Goal: Task Accomplishment & Management: Use online tool/utility

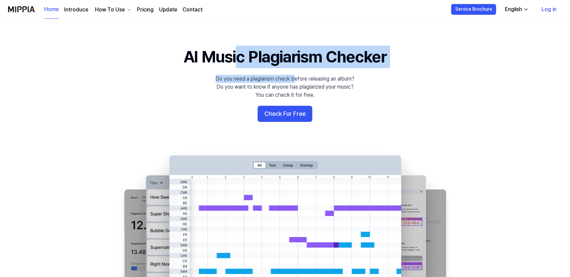
drag, startPoint x: 233, startPoint y: 55, endPoint x: 336, endPoint y: 91, distance: 108.9
click at [296, 75] on 배너 "AI Music Plagiarism Checker Do you need a plagiarism check before releasing an …" at bounding box center [285, 168] width 483 height 244
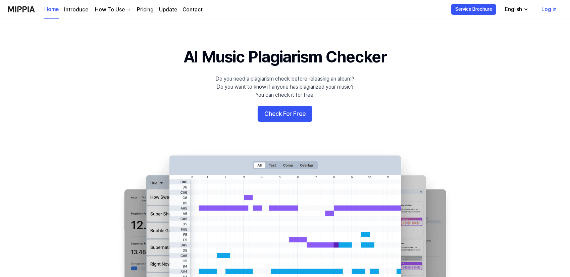
click at [368, 94] on 배너 "AI Music Plagiarism Checker Do you need a plagiarism check before releasing an …" at bounding box center [285, 168] width 483 height 244
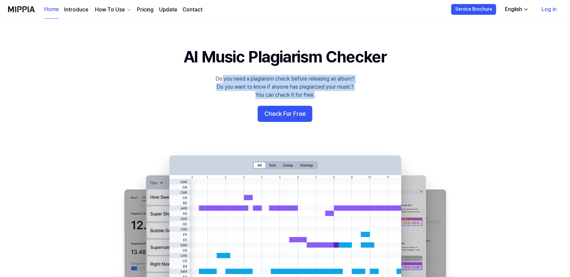
drag, startPoint x: 219, startPoint y: 79, endPoint x: 395, endPoint y: 106, distance: 178.0
click at [369, 100] on 배너 "AI Music Plagiarism Checker Do you need a plagiarism check before releasing an …" at bounding box center [285, 168] width 483 height 244
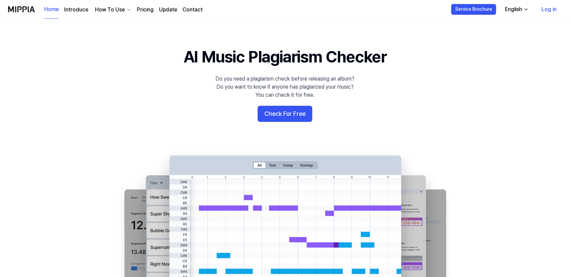
click at [396, 107] on 배너 "AI Music Plagiarism Checker Do you need a plagiarism check before releasing an …" at bounding box center [285, 168] width 483 height 244
drag, startPoint x: 264, startPoint y: 88, endPoint x: 386, endPoint y: 105, distance: 123.6
click at [364, 92] on 배너 "AI Music Plagiarism Checker Do you need a plagiarism check before releasing an …" at bounding box center [285, 168] width 483 height 244
click at [386, 106] on 배너 "AI Music Plagiarism Checker Do you need a plagiarism check before releasing an …" at bounding box center [285, 168] width 483 height 244
click at [287, 112] on button "Check For Free" at bounding box center [285, 114] width 55 height 16
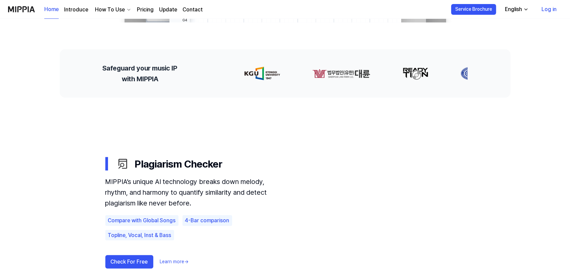
scroll to position [268, 0]
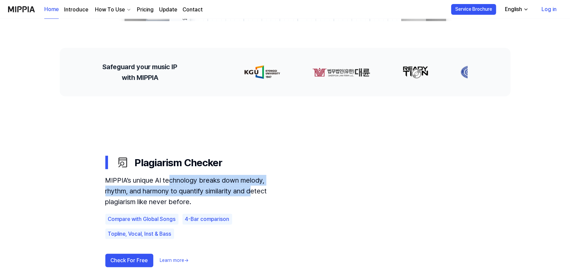
drag, startPoint x: 167, startPoint y: 181, endPoint x: 236, endPoint y: 202, distance: 72.6
click at [227, 197] on div "MIPPIA’s unique AI technology breaks down melody, rhythm, and harmony to quanti…" at bounding box center [195, 191] width 181 height 32
click at [287, 209] on div "MIPPIA’s unique AI technology breaks down melody, rhythm, and harmony to quanti…" at bounding box center [284, 224] width 359 height 98
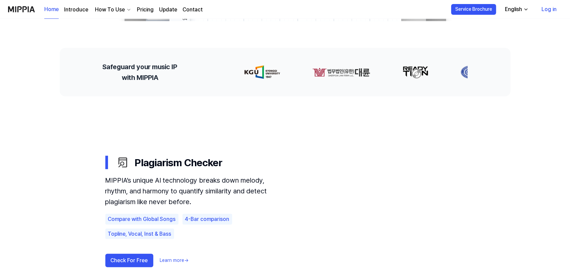
click at [251, 219] on div "Compare with Global Songs 4-Bar comparison Topline, Vocal, Inst & Bass" at bounding box center [195, 226] width 181 height 25
drag, startPoint x: 180, startPoint y: 190, endPoint x: 276, endPoint y: 194, distance: 95.3
click at [276, 194] on div "MIPPIA’s unique AI technology breaks down melody, rhythm, and harmony to quanti…" at bounding box center [195, 191] width 181 height 32
click at [296, 211] on div "MIPPIA’s unique AI technology breaks down melody, rhythm, and harmony to quanti…" at bounding box center [284, 224] width 359 height 98
drag, startPoint x: 113, startPoint y: 202, endPoint x: 153, endPoint y: 206, distance: 40.4
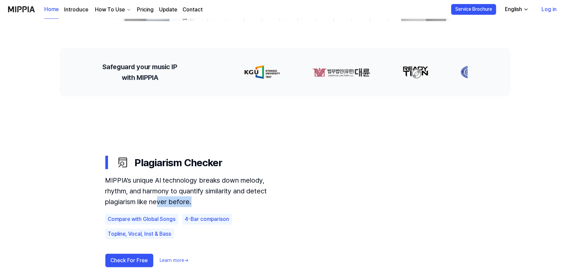
click at [152, 206] on div "MIPPIA’s unique AI technology breaks down melody, rhythm, and harmony to quanti…" at bounding box center [195, 191] width 181 height 32
click at [157, 206] on div "MIPPIA’s unique AI technology breaks down melody, rhythm, and harmony to quanti…" at bounding box center [195, 191] width 181 height 32
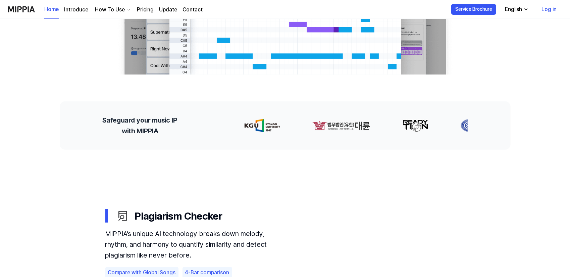
scroll to position [335, 0]
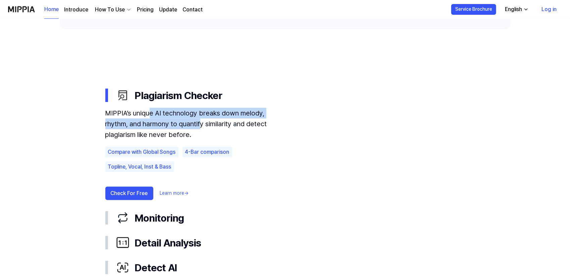
drag, startPoint x: 159, startPoint y: 123, endPoint x: 203, endPoint y: 139, distance: 47.2
click at [180, 128] on div "MIPPIA’s unique AI technology breaks down melody, rhythm, and harmony to quanti…" at bounding box center [195, 124] width 181 height 32
click at [176, 97] on div "Plagiarism Checker" at bounding box center [290, 95] width 349 height 14
click at [175, 97] on div "Plagiarism Checker" at bounding box center [290, 95] width 349 height 14
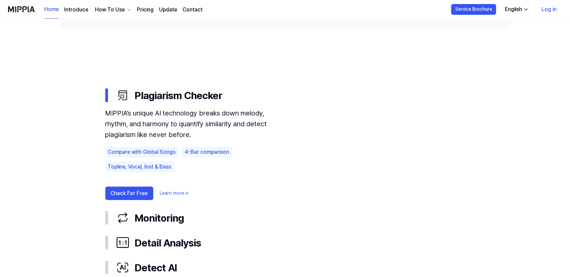
click at [68, 112] on use "Plagiarism Checker Monitoring Detail Analysis Detect AI Plagiarism Checker MIPP…" at bounding box center [285, 181] width 483 height 304
click at [141, 96] on div "Plagiarism Checker" at bounding box center [290, 95] width 349 height 14
click at [121, 195] on button "Check For Free" at bounding box center [129, 192] width 48 height 13
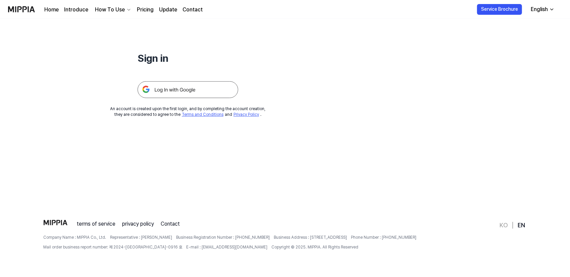
scroll to position [0, 0]
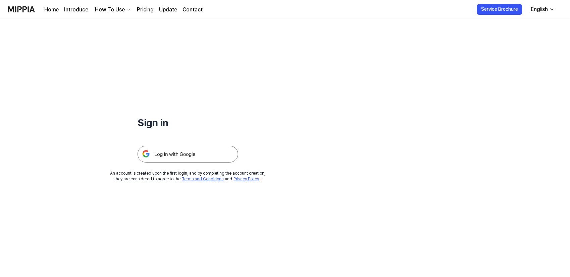
click at [188, 153] on img at bounding box center [187, 154] width 101 height 17
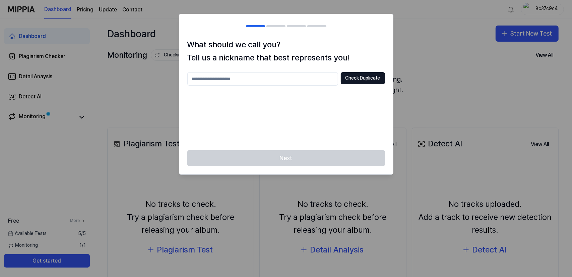
click at [277, 79] on input "text" at bounding box center [262, 78] width 151 height 13
click at [361, 76] on button "Check Duplicate" at bounding box center [363, 78] width 44 height 12
click at [274, 76] on input "*" at bounding box center [262, 78] width 151 height 13
type input "***"
click at [348, 77] on button "Check Duplicate" at bounding box center [363, 78] width 44 height 12
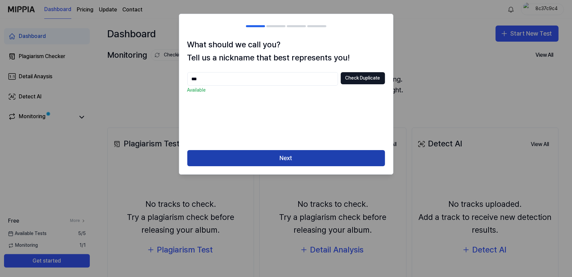
click at [301, 156] on button "Next" at bounding box center [286, 158] width 198 height 16
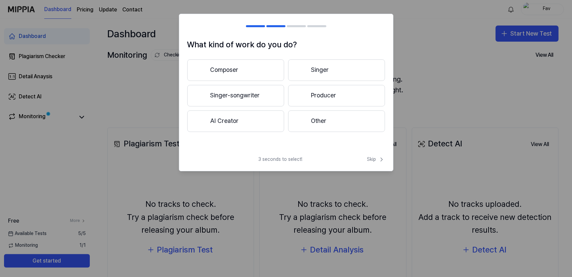
click at [327, 123] on button "Other" at bounding box center [336, 120] width 97 height 21
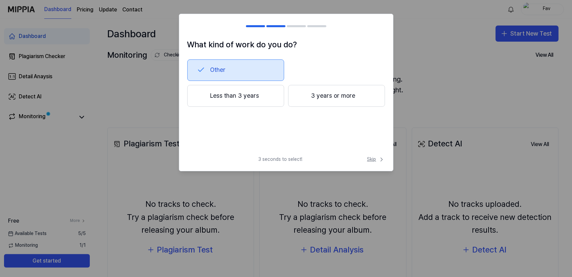
click at [375, 161] on span "Skip" at bounding box center [376, 159] width 18 height 7
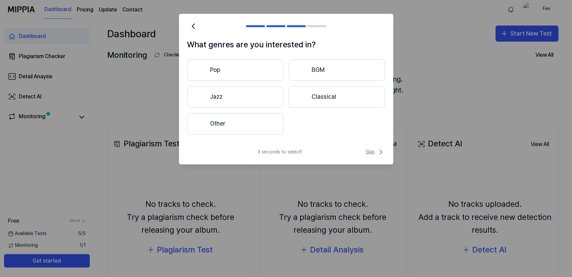
click at [373, 152] on span "Skip" at bounding box center [375, 152] width 19 height 8
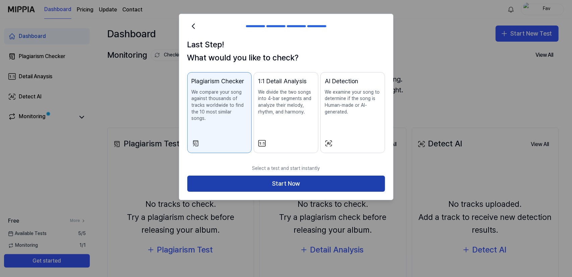
click at [251, 179] on button "Start Now" at bounding box center [286, 183] width 198 height 16
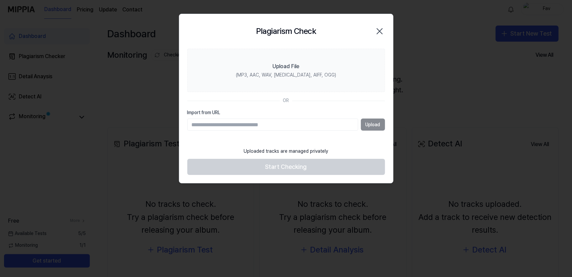
click at [375, 34] on icon "button" at bounding box center [380, 31] width 11 height 11
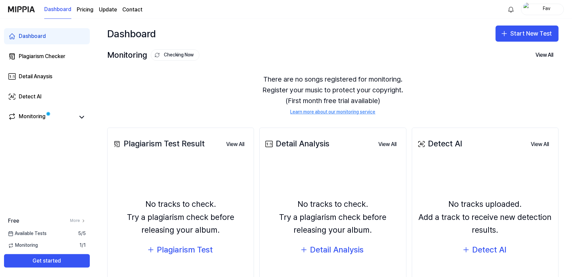
drag, startPoint x: 373, startPoint y: 34, endPoint x: 286, endPoint y: 42, distance: 87.5
drag, startPoint x: 286, startPoint y: 42, endPoint x: 297, endPoint y: 39, distance: 11.8
click at [291, 37] on div "Dashboard Start New Test" at bounding box center [333, 34] width 478 height 30
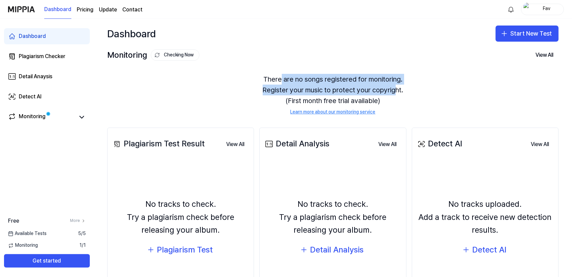
drag, startPoint x: 348, startPoint y: 90, endPoint x: 416, endPoint y: 99, distance: 68.7
click at [396, 94] on div "There are no songs registered for monitoring. Register your music to protect yo…" at bounding box center [333, 95] width 452 height 58
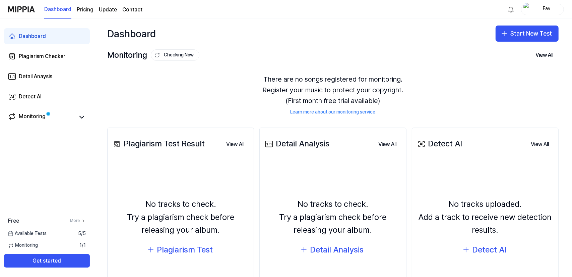
click at [441, 107] on div "There are no songs registered for monitoring. Register your music to protect yo…" at bounding box center [333, 95] width 452 height 58
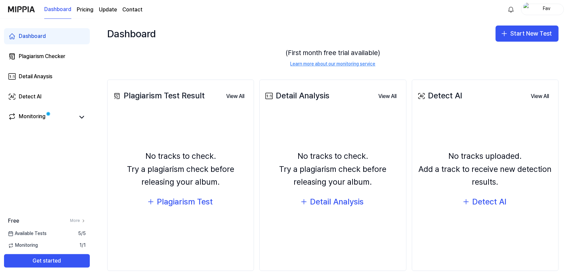
scroll to position [55, 0]
